Goal: Browse casually

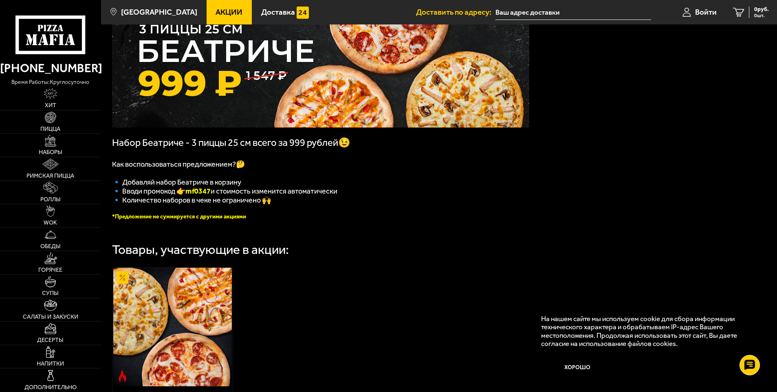
scroll to position [81, 0]
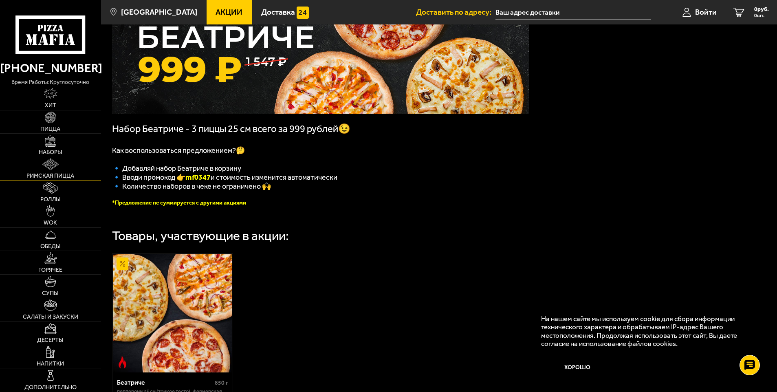
click at [50, 164] on img at bounding box center [50, 163] width 17 height 11
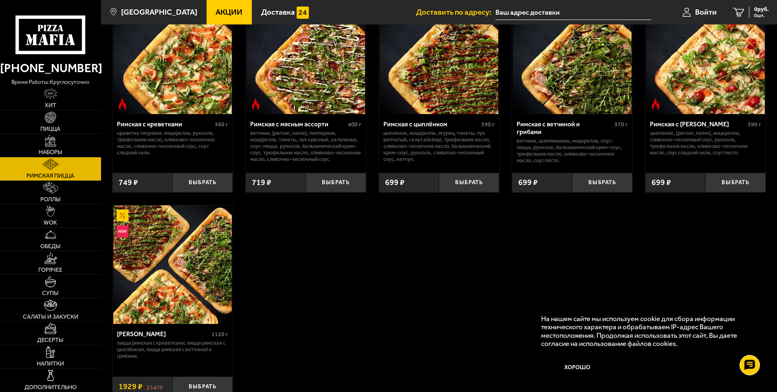
scroll to position [122, 0]
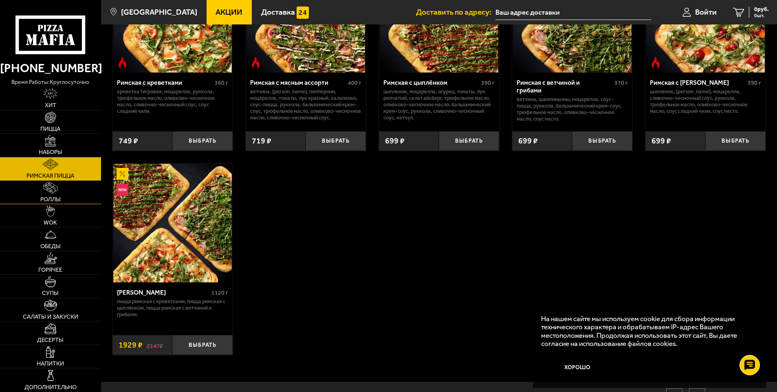
click at [57, 195] on link "Роллы" at bounding box center [50, 192] width 101 height 23
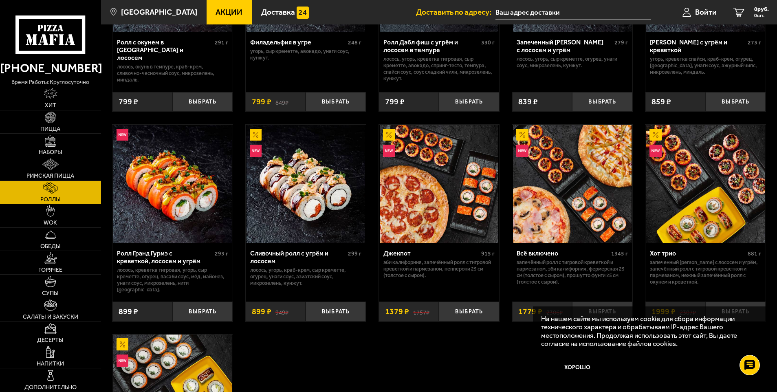
scroll to position [407, 0]
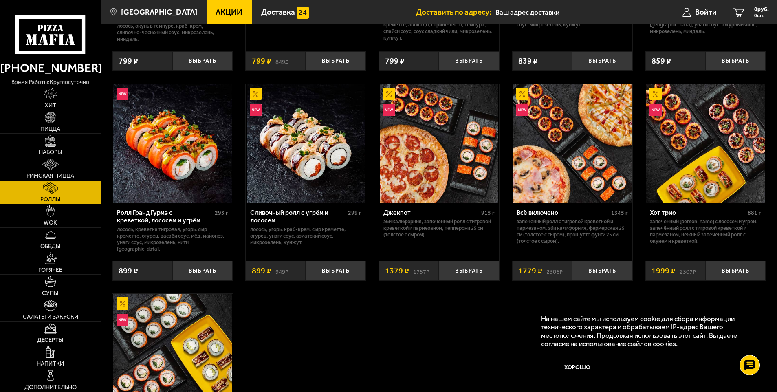
click at [44, 242] on link "Обеды" at bounding box center [50, 239] width 101 height 23
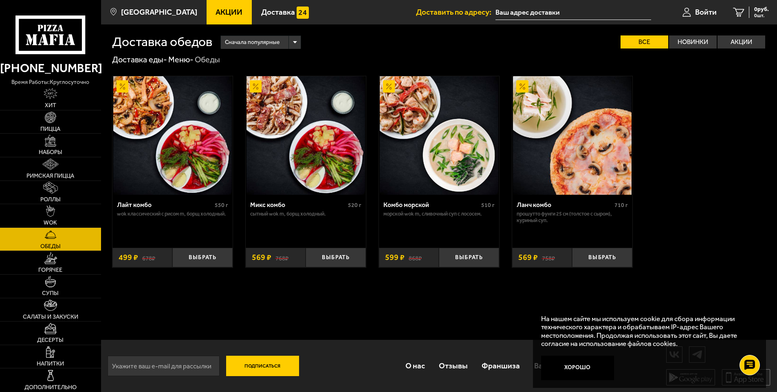
scroll to position [0, 0]
click at [54, 150] on span "Наборы" at bounding box center [51, 152] width 24 height 6
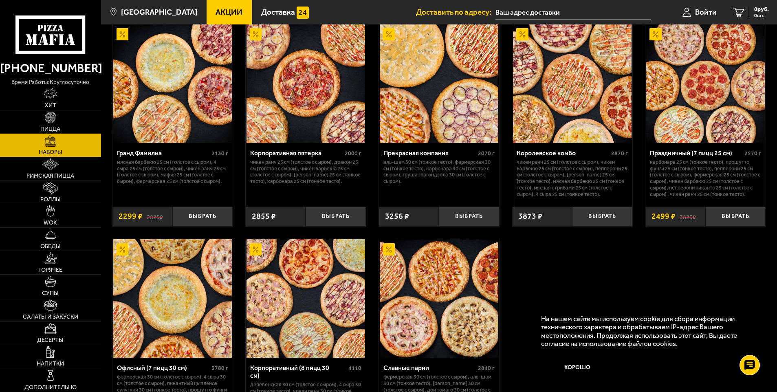
scroll to position [1100, 0]
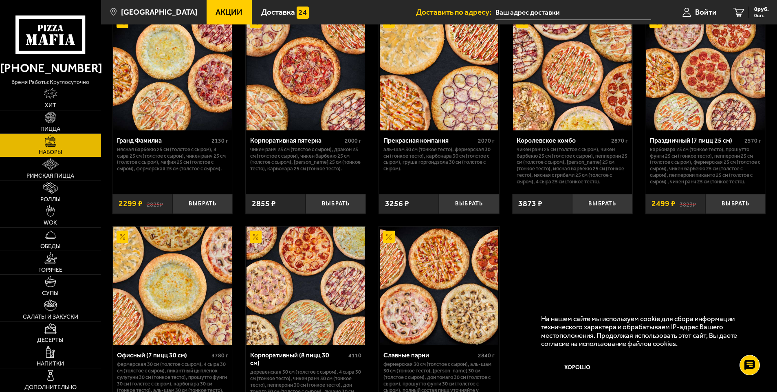
click at [689, 188] on div "Праздничный (7 пицц 25 см) 2570 г Карбонара 25 см (тонкое тесто), Прошутто Фунг…" at bounding box center [705, 158] width 120 height 57
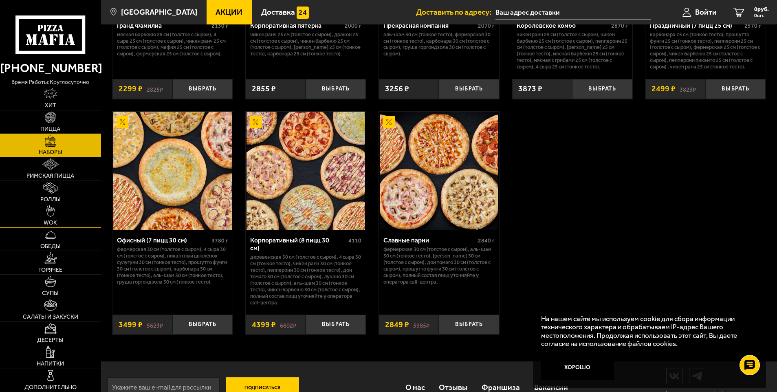
scroll to position [1222, 0]
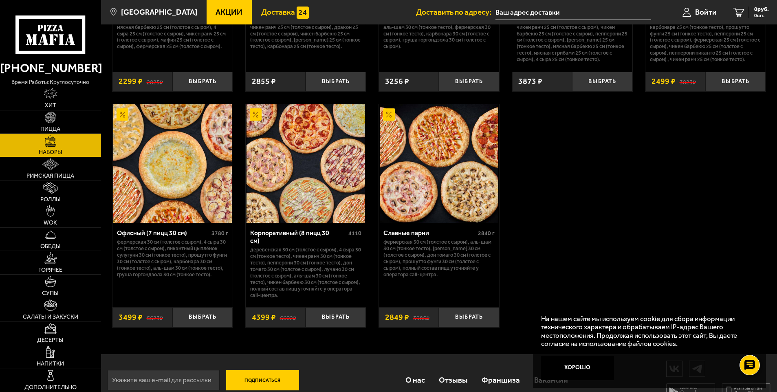
click at [272, 23] on link "Доставка" at bounding box center [285, 12] width 66 height 24
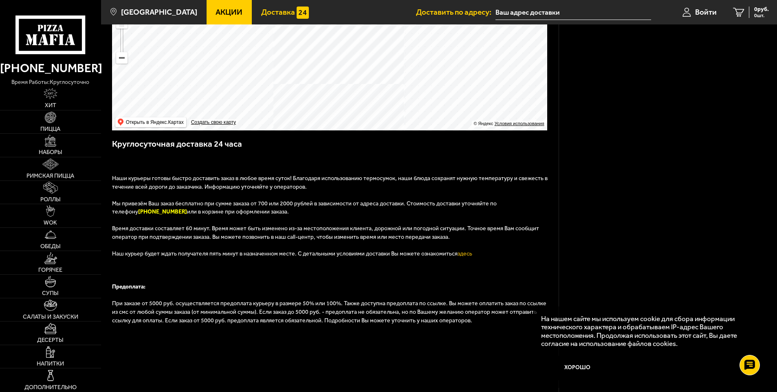
scroll to position [224, 0]
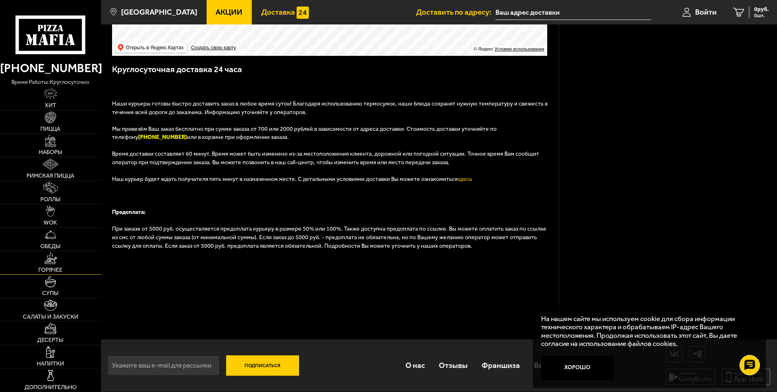
click at [62, 265] on link "Горячее" at bounding box center [50, 262] width 101 height 23
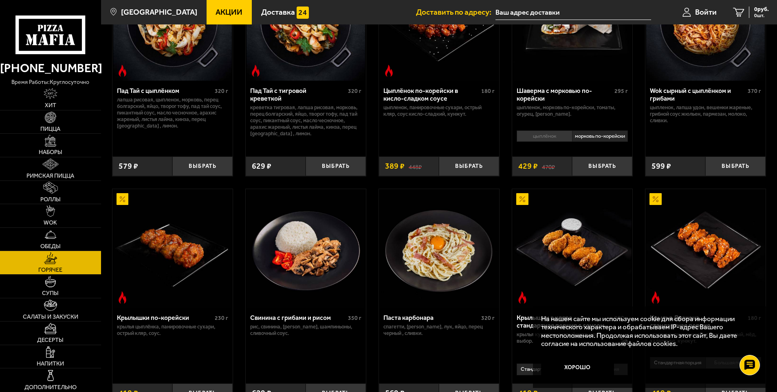
scroll to position [204, 0]
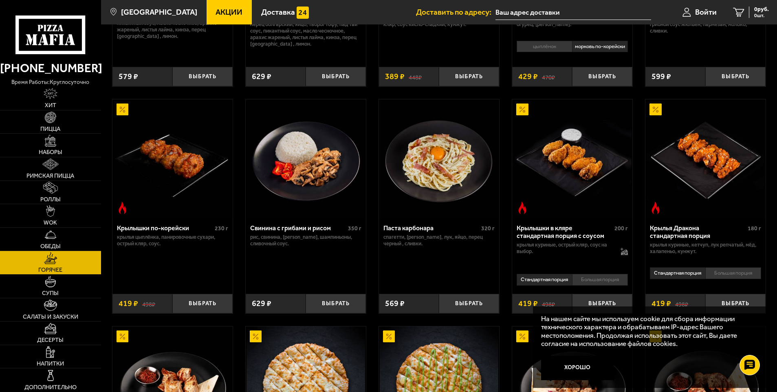
click at [171, 261] on div "Крылышки по-корейски 230 г крылья цыплёнка, панировочные сухари, острый кляр, с…" at bounding box center [172, 253] width 120 height 70
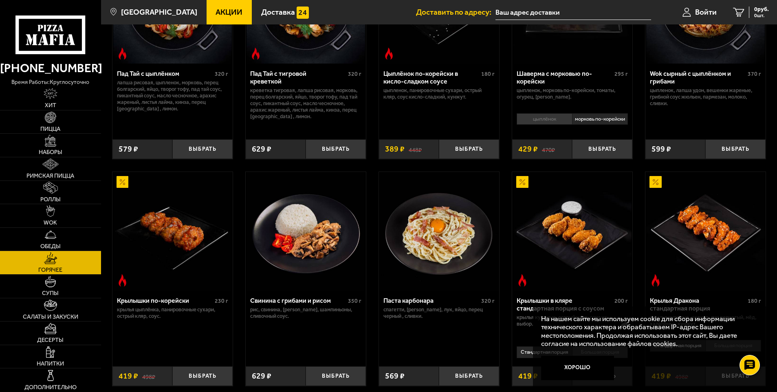
scroll to position [130, 0]
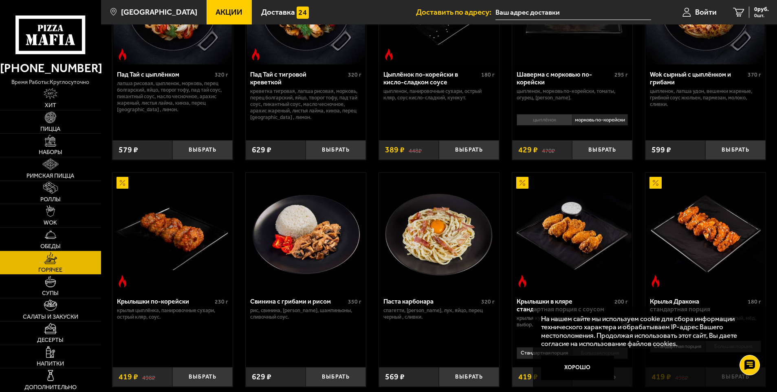
click at [731, 325] on p "На нашем сайте мы используем cookie для сбора информации технического характера…" at bounding box center [647, 330] width 212 height 33
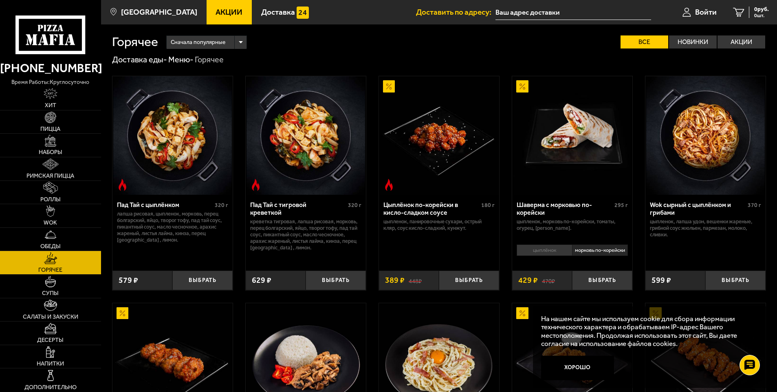
click at [53, 33] on icon at bounding box center [50, 34] width 70 height 39
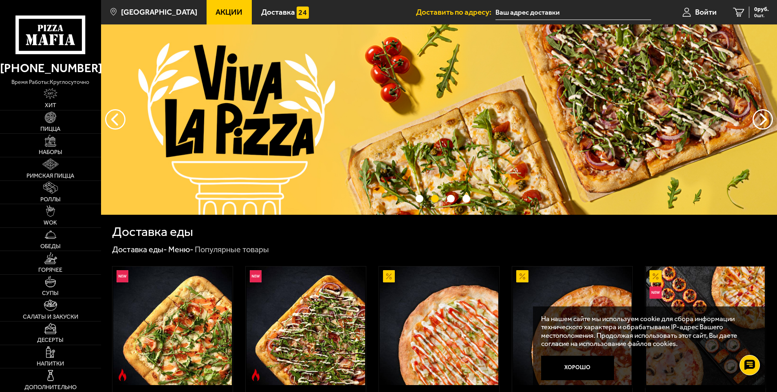
click at [102, 121] on img at bounding box center [439, 119] width 676 height 190
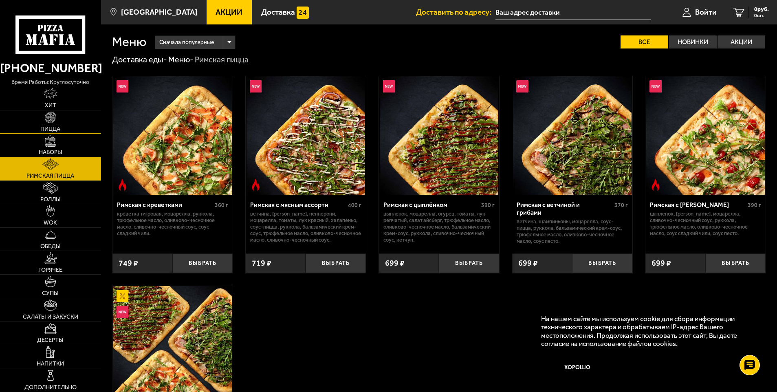
click at [54, 117] on img at bounding box center [50, 117] width 11 height 11
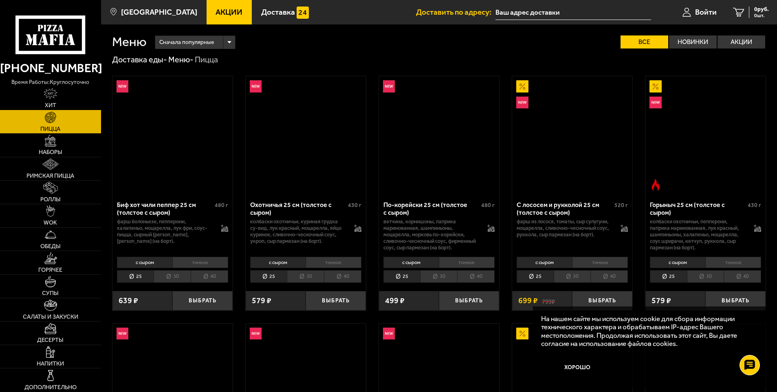
click at [57, 98] on img at bounding box center [51, 93] width 14 height 11
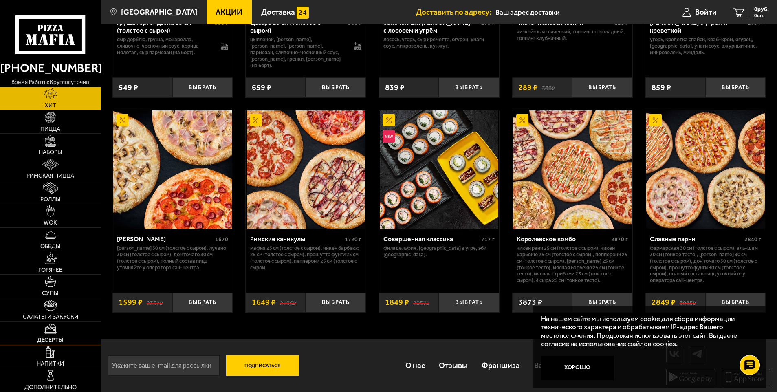
scroll to position [401, 0]
click at [49, 349] on img at bounding box center [50, 351] width 9 height 11
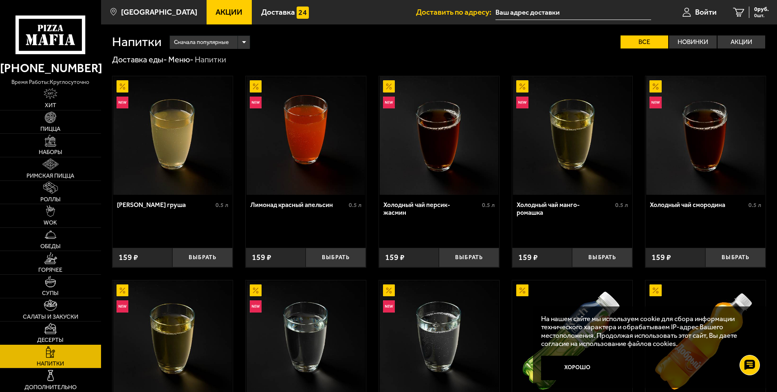
click at [53, 338] on span "Десерты" at bounding box center [50, 340] width 26 height 6
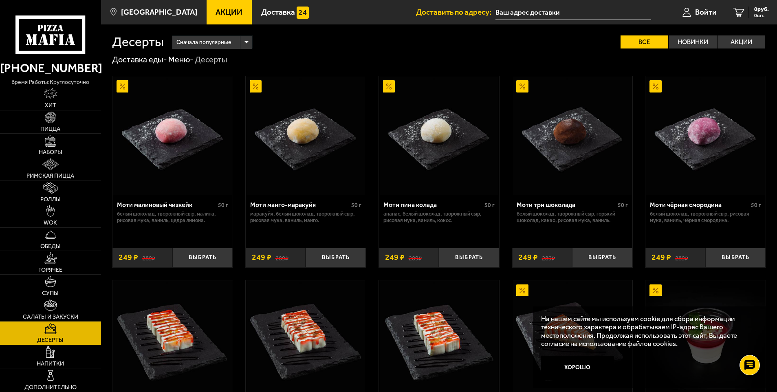
click at [53, 338] on span "Десерты" at bounding box center [50, 340] width 26 height 6
click at [82, 191] on link "Роллы" at bounding box center [50, 192] width 101 height 23
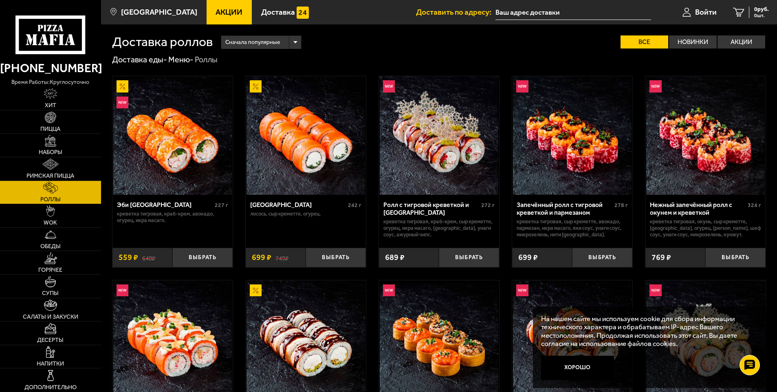
click at [64, 48] on icon at bounding box center [50, 34] width 70 height 39
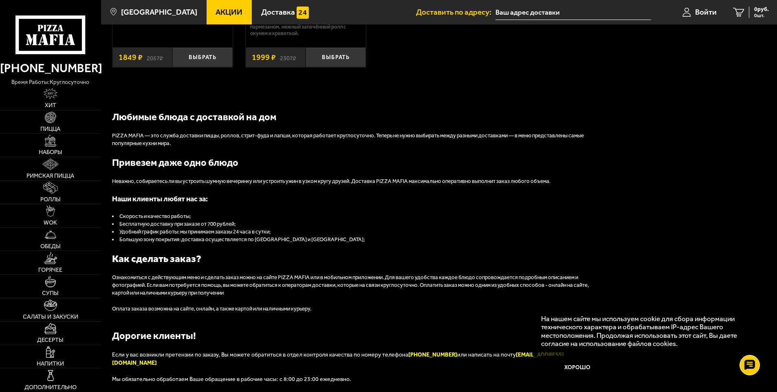
scroll to position [570, 0]
